Goal: Information Seeking & Learning: Learn about a topic

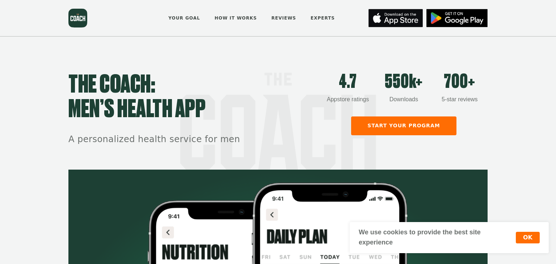
scroll to position [370, 0]
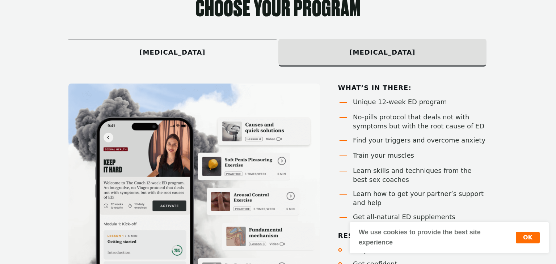
scroll to position [448, 0]
